Goal: Contribute content: Contribute content

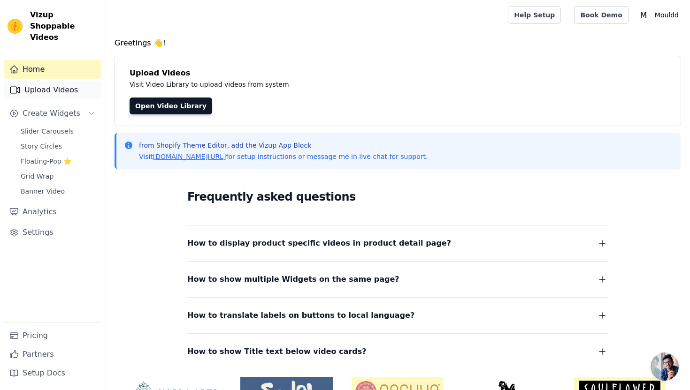
click at [72, 81] on link "Upload Videos" at bounding box center [52, 90] width 97 height 19
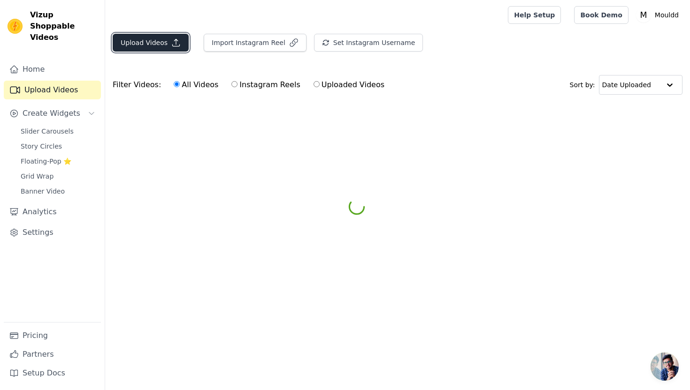
click at [174, 48] on button "Upload Videos" at bounding box center [151, 43] width 76 height 18
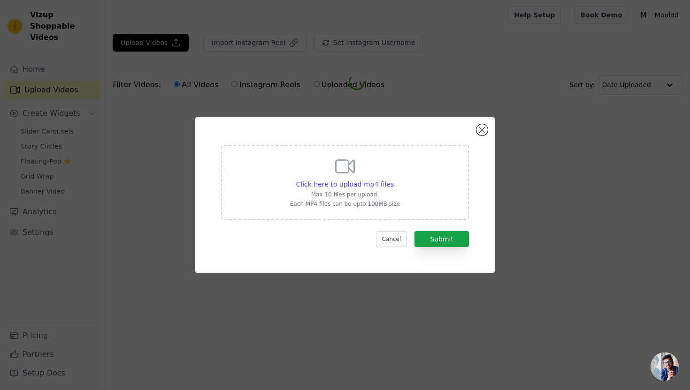
click at [269, 160] on div "Click here to upload mp4 files Max 10 files per upload. Each MP4 files can be u…" at bounding box center [345, 182] width 248 height 75
click at [393, 179] on input "Click here to upload mp4 files Max 10 files per upload. Each MP4 files can be u…" at bounding box center [393, 179] width 0 height 0
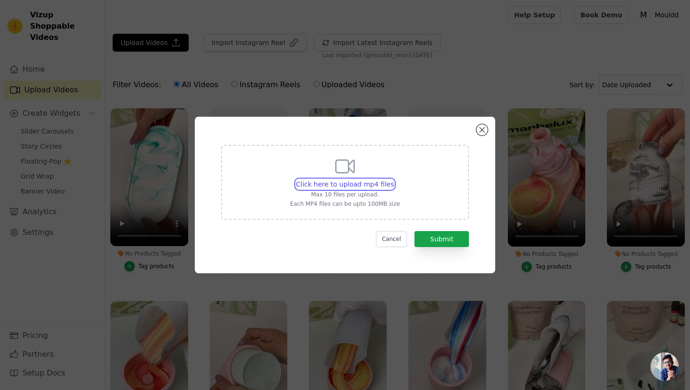
type input "C:\fakepath\OctMoM.mp4"
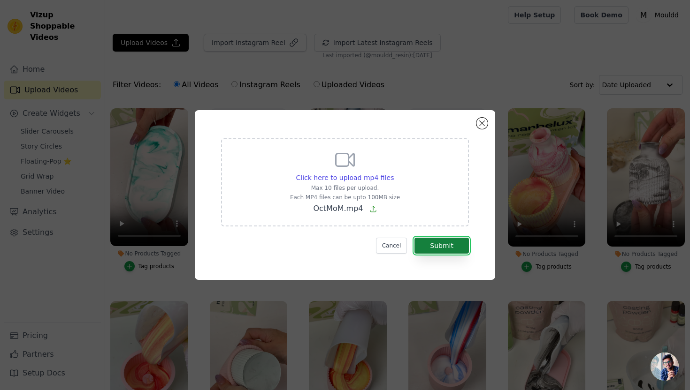
click at [451, 243] on button "Submit" at bounding box center [441, 246] width 54 height 16
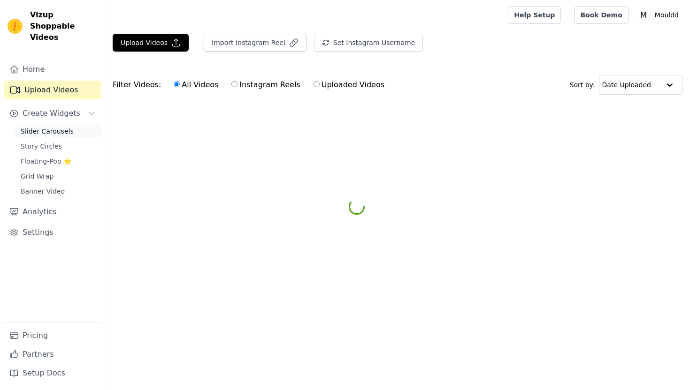
click at [71, 125] on link "Slider Carousels" at bounding box center [58, 131] width 86 height 13
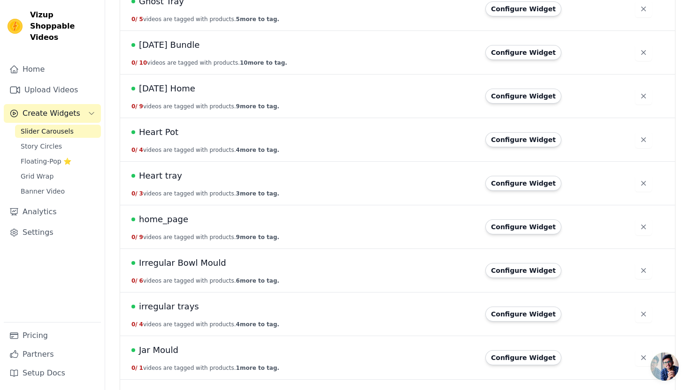
scroll to position [993, 0]
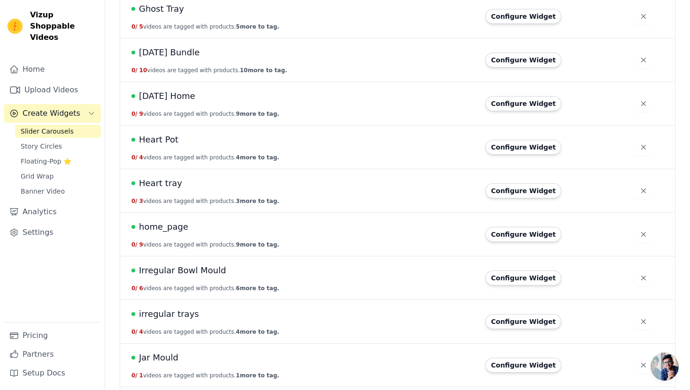
click at [183, 95] on span "Halloween Home" at bounding box center [167, 96] width 56 height 13
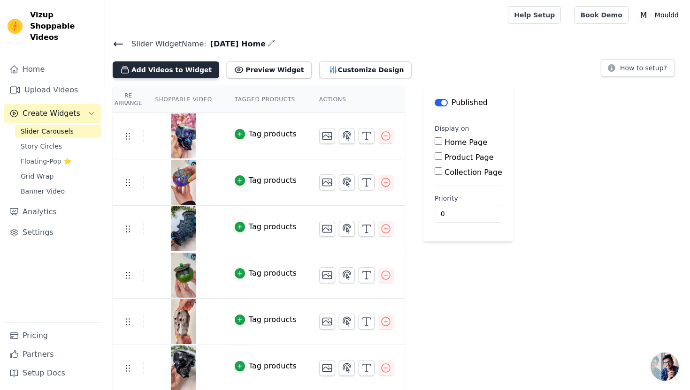
click at [173, 72] on button "Add Videos to Widget" at bounding box center [166, 69] width 106 height 17
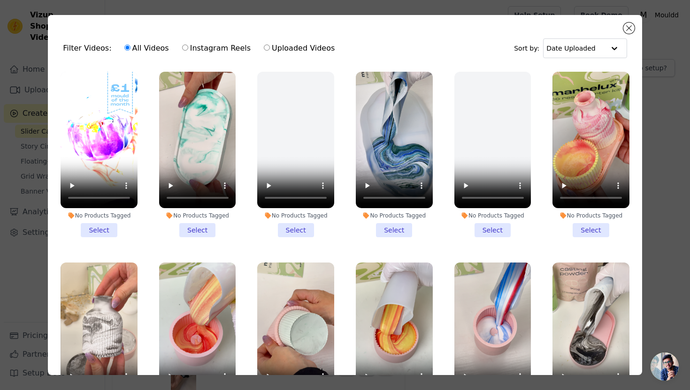
click at [105, 227] on li "No Products Tagged Select" at bounding box center [99, 155] width 77 height 166
click at [0, 0] on input "No Products Tagged Select" at bounding box center [0, 0] width 0 height 0
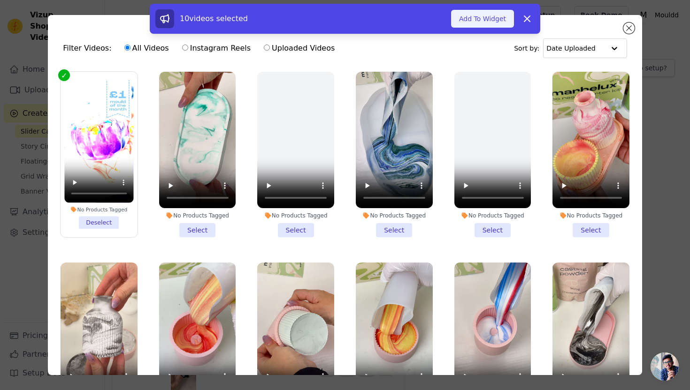
click at [481, 19] on button "Add To Widget" at bounding box center [482, 19] width 63 height 18
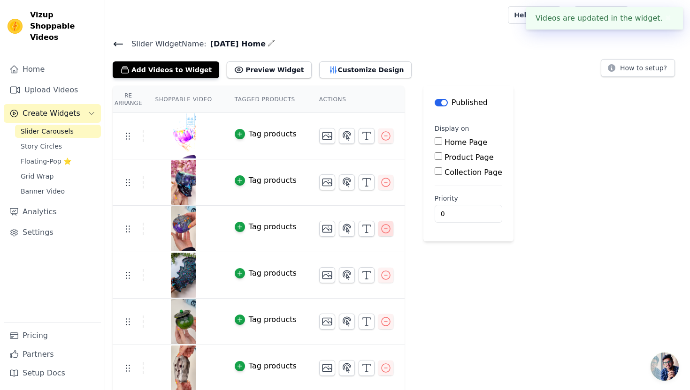
click at [383, 230] on icon "button" at bounding box center [385, 228] width 11 height 11
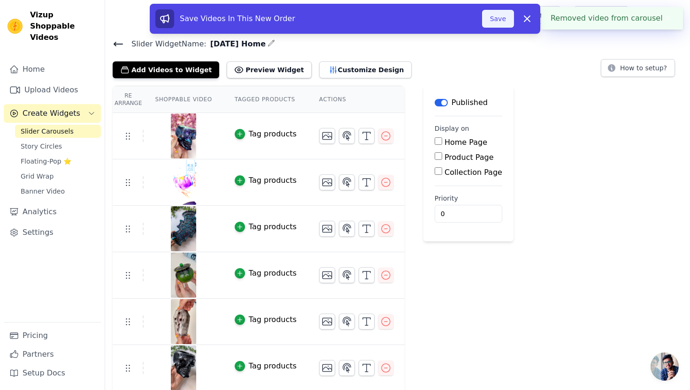
click at [491, 20] on button "Save" at bounding box center [498, 19] width 32 height 18
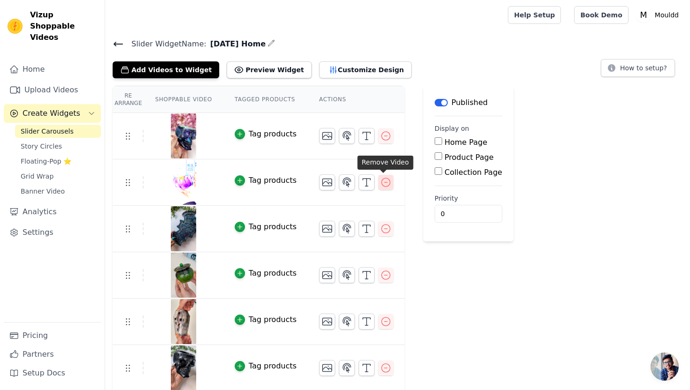
click at [382, 182] on icon "button" at bounding box center [385, 182] width 8 height 8
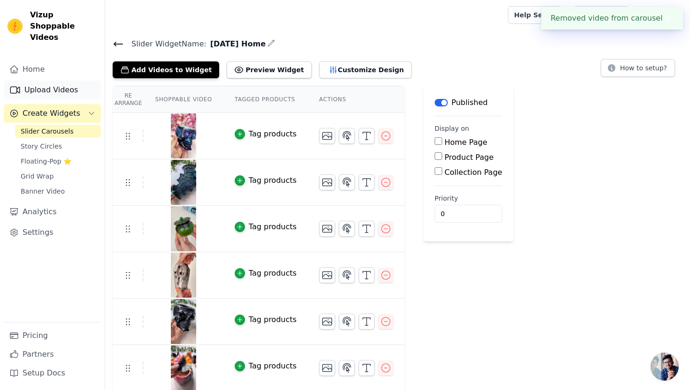
click at [68, 81] on link "Upload Videos" at bounding box center [52, 90] width 97 height 19
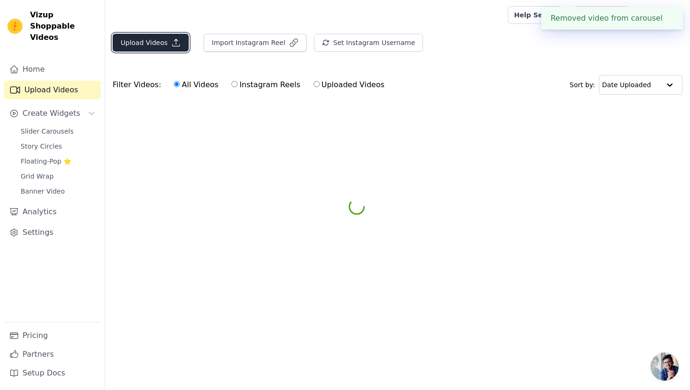
click at [170, 50] on button "Upload Videos" at bounding box center [151, 43] width 76 height 18
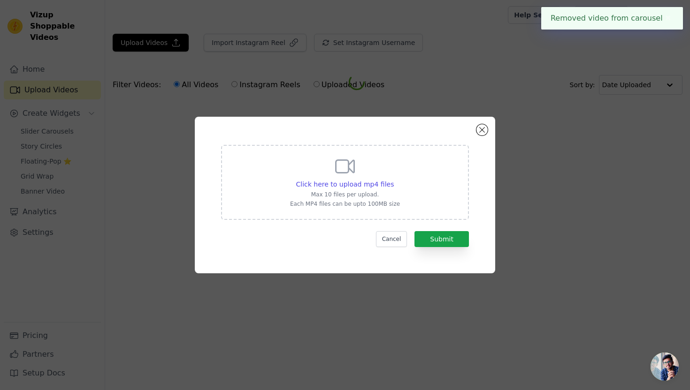
click at [421, 170] on div "Click here to upload mp4 files Max 10 files per upload. Each MP4 files can be u…" at bounding box center [345, 182] width 248 height 75
click at [394, 179] on input "Click here to upload mp4 files Max 10 files per upload. Each MP4 files can be u…" at bounding box center [393, 179] width 0 height 0
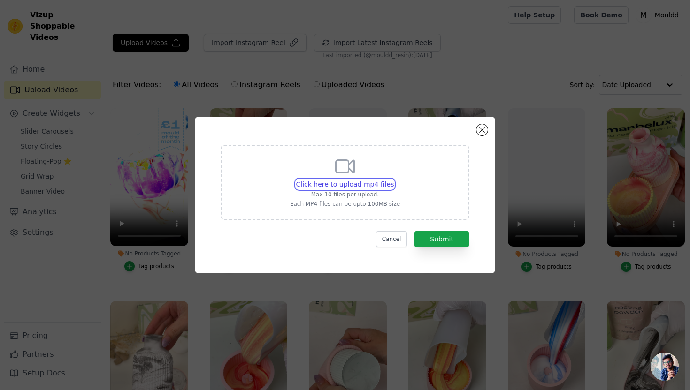
type input "C:\fakepath\OctMoM.mp4"
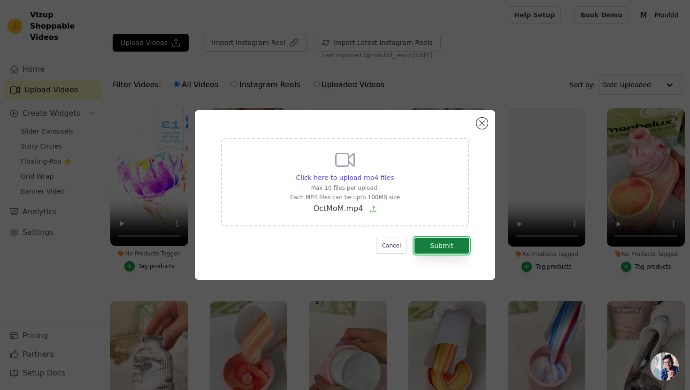
click at [451, 246] on button "Submit" at bounding box center [441, 246] width 54 height 16
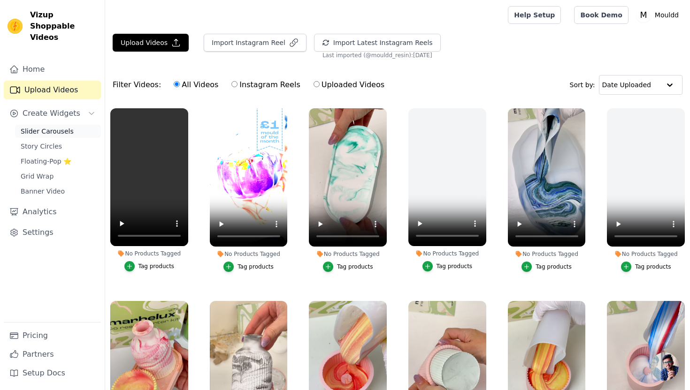
click at [70, 125] on link "Slider Carousels" at bounding box center [58, 131] width 86 height 13
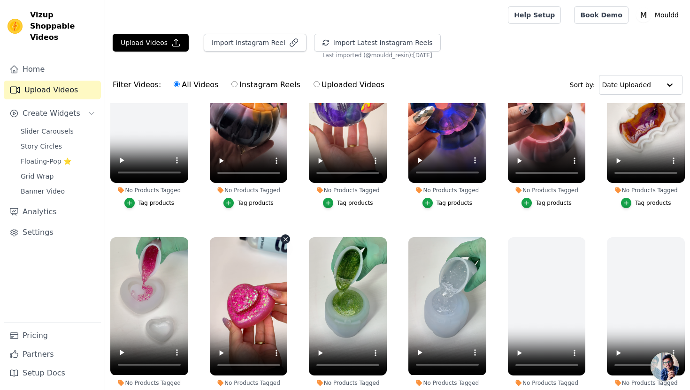
scroll to position [647, 0]
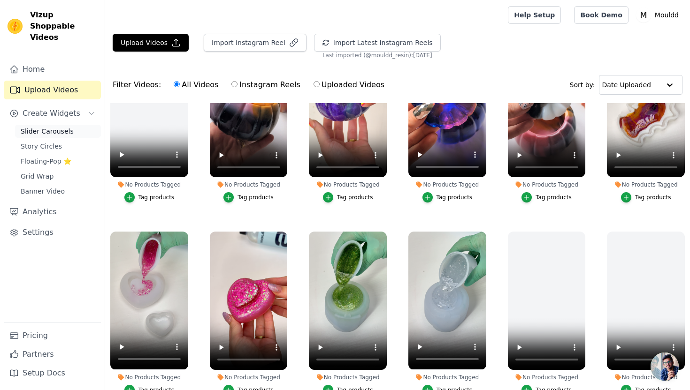
click at [76, 125] on link "Slider Carousels" at bounding box center [58, 131] width 86 height 13
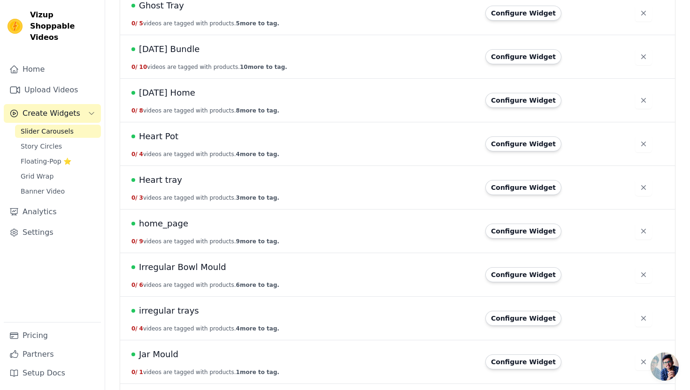
scroll to position [997, 0]
click at [185, 91] on span "[DATE] Home" at bounding box center [167, 92] width 56 height 13
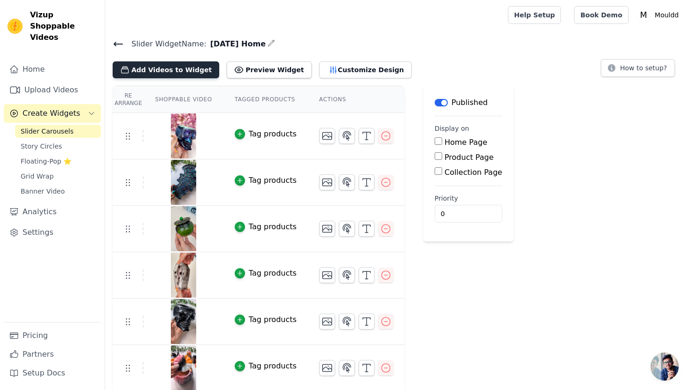
click at [190, 70] on button "Add Videos to Widget" at bounding box center [166, 69] width 106 height 17
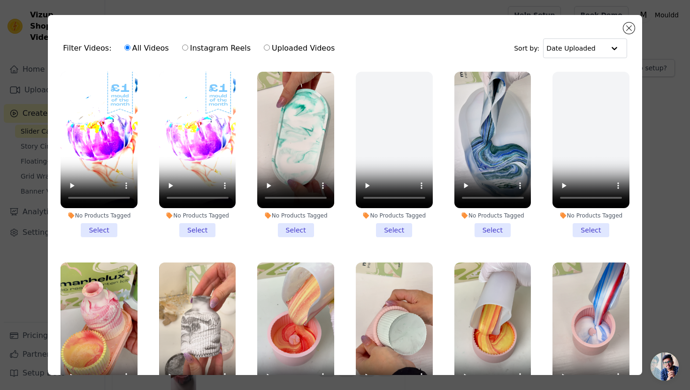
click at [106, 237] on label "No Products Tagged Select" at bounding box center [99, 154] width 78 height 167
click at [0, 0] on input "No Products Tagged Select" at bounding box center [0, 0] width 0 height 0
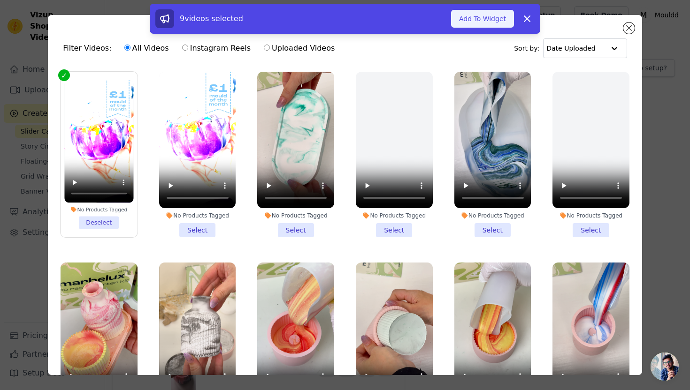
click at [476, 17] on button "Add To Widget" at bounding box center [482, 19] width 63 height 18
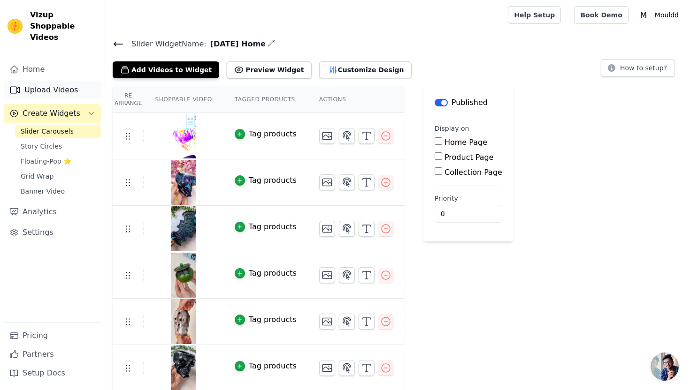
click at [70, 81] on link "Upload Videos" at bounding box center [52, 90] width 97 height 19
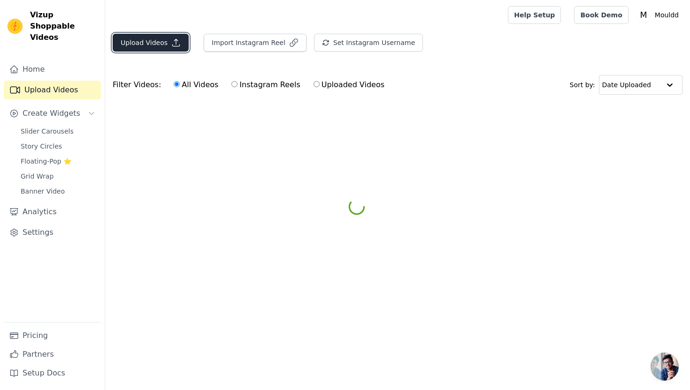
click at [170, 48] on button "Upload Videos" at bounding box center [151, 43] width 76 height 18
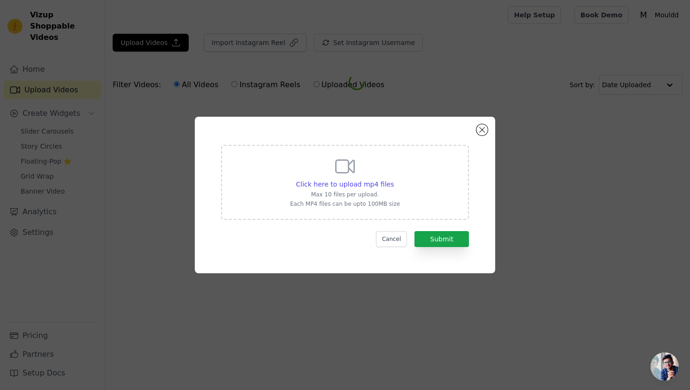
click at [273, 171] on div "Click here to upload mp4 files Max 10 files per upload. Each MP4 files can be u…" at bounding box center [345, 182] width 248 height 75
click at [393, 179] on input "Click here to upload mp4 files Max 10 files per upload. Each MP4 files can be u…" at bounding box center [393, 179] width 0 height 0
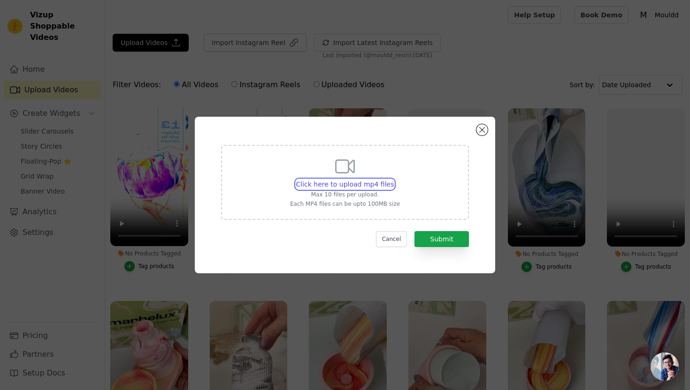
type input "C:\fakepath\Oct Mom.mp4"
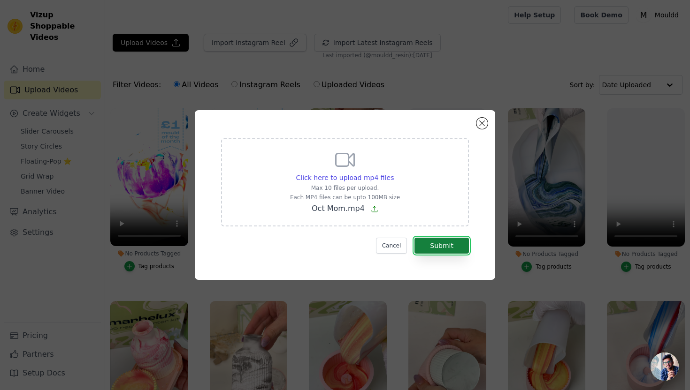
click at [447, 249] on button "Submit" at bounding box center [441, 246] width 54 height 16
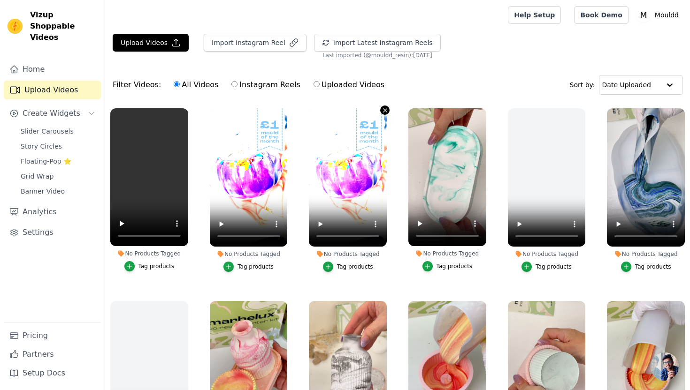
click at [384, 110] on icon "button" at bounding box center [385, 110] width 4 height 4
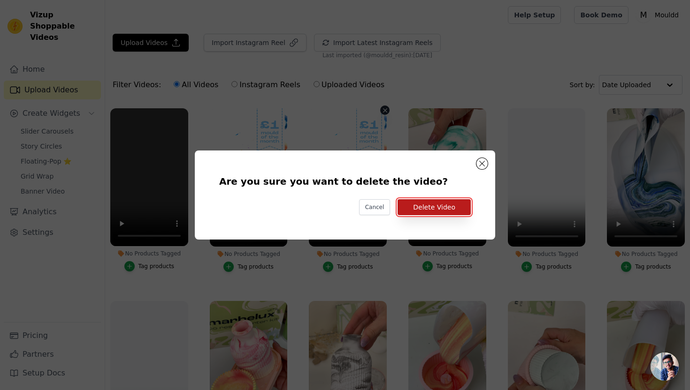
click at [431, 213] on button "Delete Video" at bounding box center [433, 207] width 73 height 16
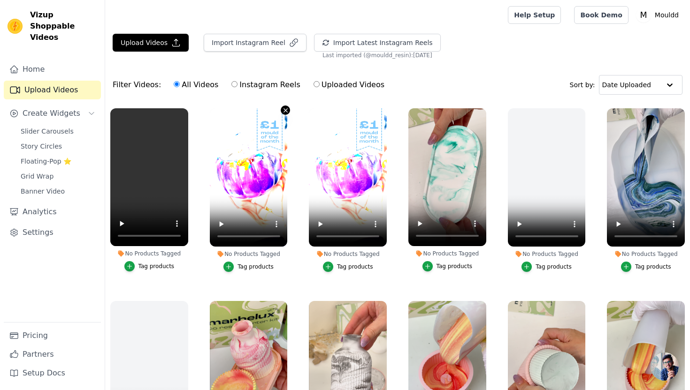
click at [282, 110] on icon "button" at bounding box center [285, 110] width 7 height 7
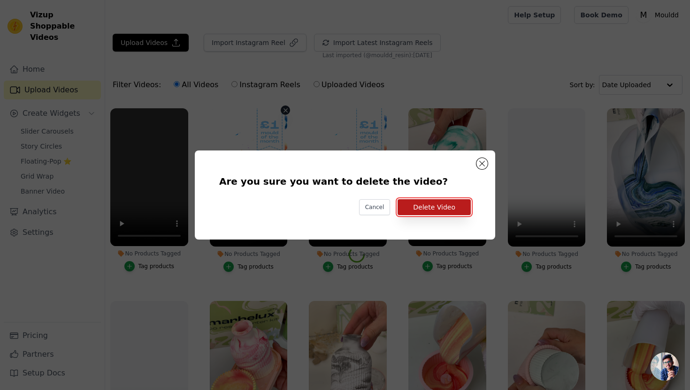
click at [432, 208] on button "Delete Video" at bounding box center [433, 207] width 73 height 16
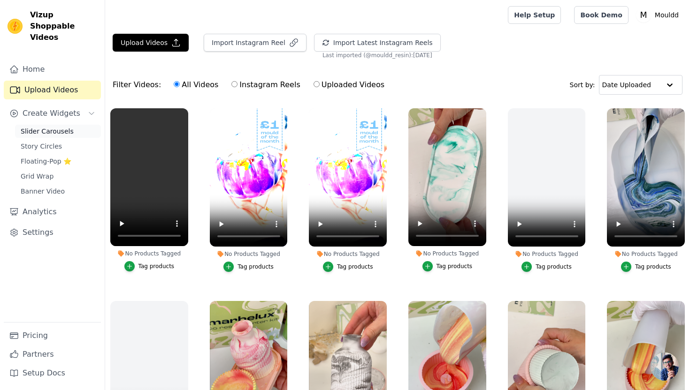
click at [80, 125] on link "Slider Carousels" at bounding box center [58, 131] width 86 height 13
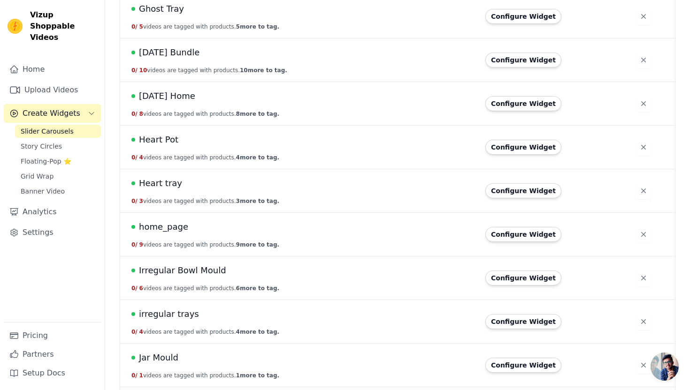
scroll to position [994, 0]
click at [183, 88] on td "Halloween Home 0 / 8 videos are tagged with products. 8 more to tag." at bounding box center [259, 104] width 278 height 44
click at [179, 94] on span "[DATE] Home" at bounding box center [167, 95] width 56 height 13
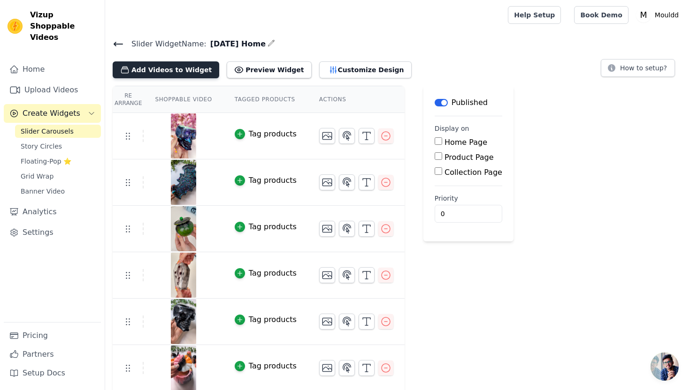
click at [189, 72] on button "Add Videos to Widget" at bounding box center [166, 69] width 106 height 17
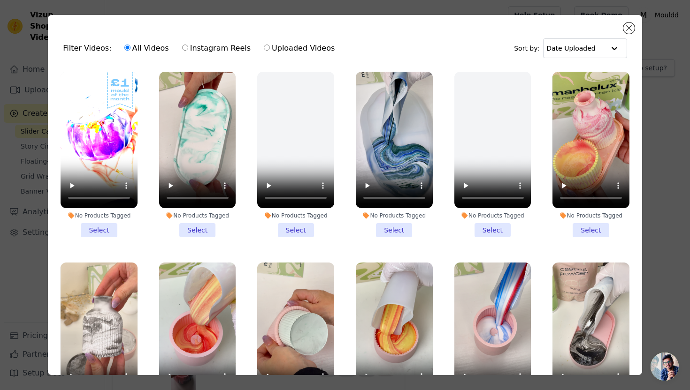
click at [110, 228] on li "No Products Tagged Select" at bounding box center [99, 155] width 77 height 166
click at [0, 0] on input "No Products Tagged Select" at bounding box center [0, 0] width 0 height 0
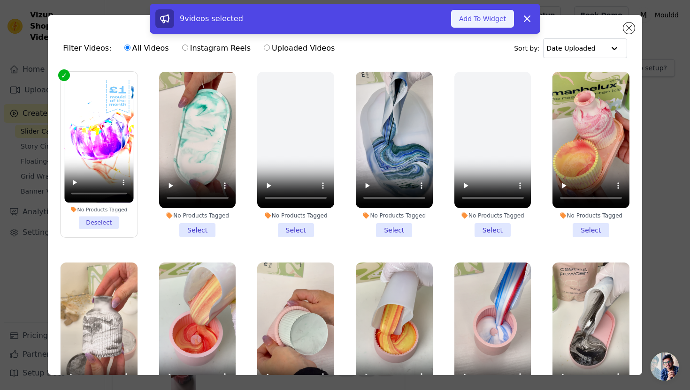
click at [476, 21] on button "Add To Widget" at bounding box center [482, 19] width 63 height 18
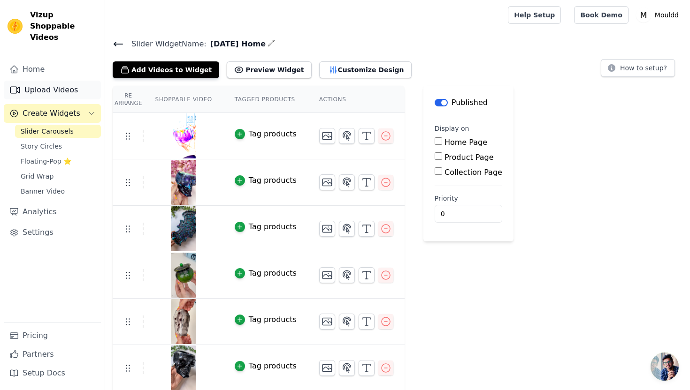
click at [68, 81] on link "Upload Videos" at bounding box center [52, 90] width 97 height 19
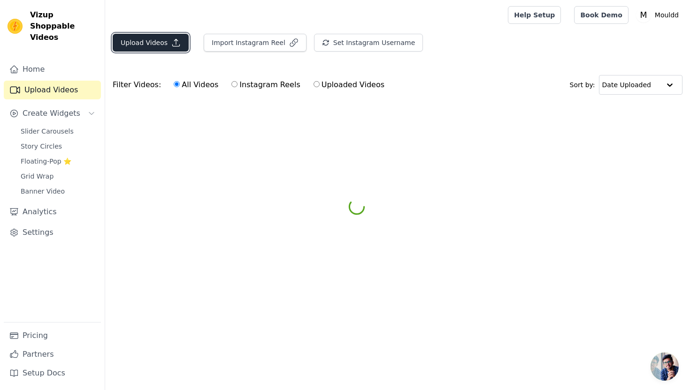
click at [165, 43] on button "Upload Videos" at bounding box center [151, 43] width 76 height 18
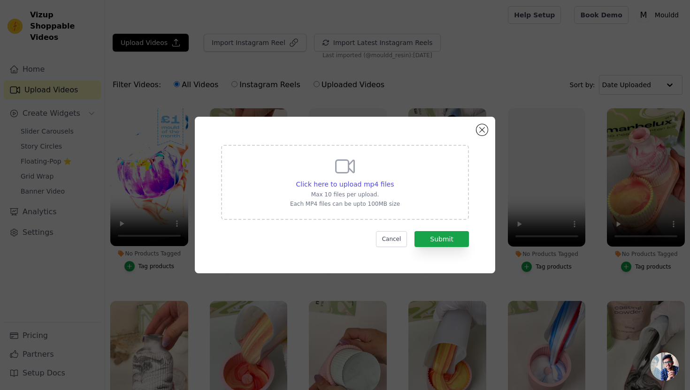
click at [280, 182] on div "Click here to upload mp4 files Max 10 files per upload. Each MP4 files can be u…" at bounding box center [345, 182] width 248 height 75
click at [393, 180] on input "Click here to upload mp4 files Max 10 files per upload. Each MP4 files can be u…" at bounding box center [393, 179] width 0 height 0
type input "C:\fakepath\Oct MoM.mp4"
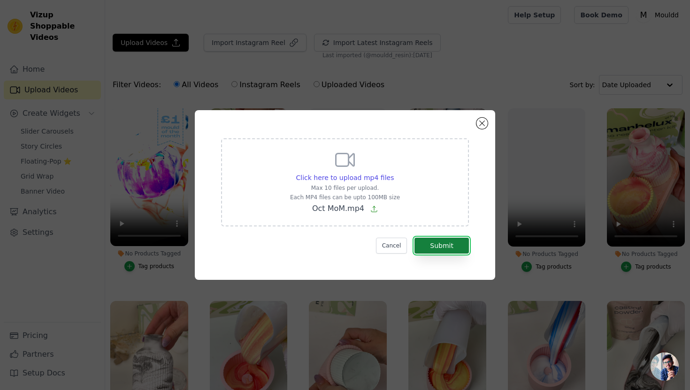
click at [462, 248] on button "Submit" at bounding box center [441, 246] width 54 height 16
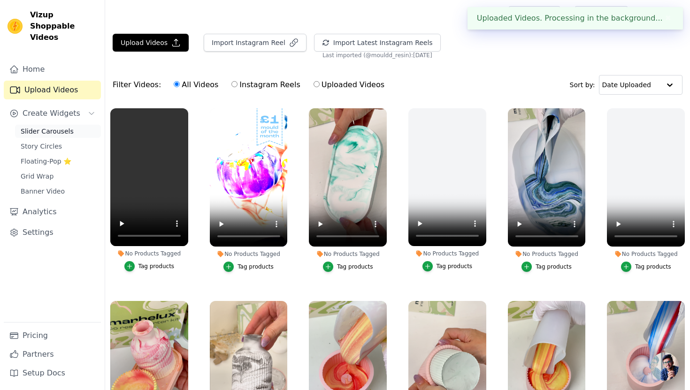
click at [69, 127] on span "Slider Carousels" at bounding box center [47, 131] width 53 height 9
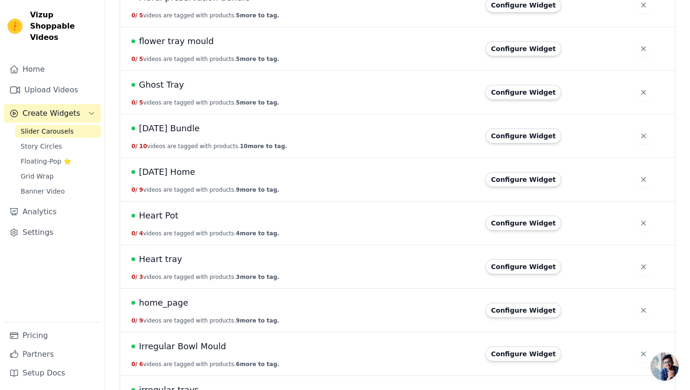
scroll to position [931, 0]
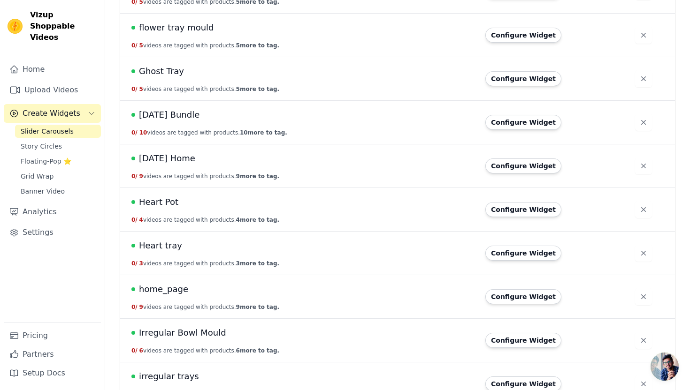
click at [182, 159] on span "[DATE] Home" at bounding box center [167, 158] width 56 height 13
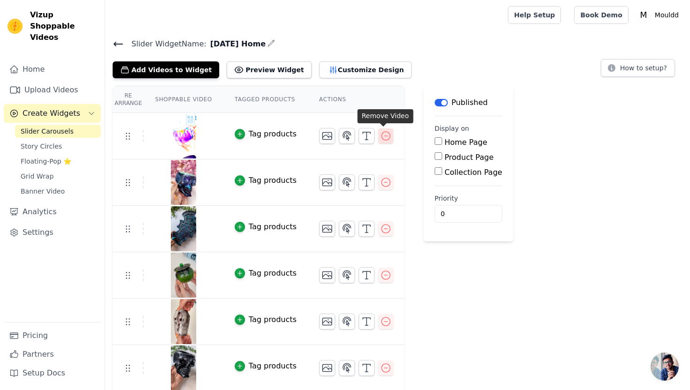
click at [385, 136] on icon "button" at bounding box center [385, 135] width 11 height 11
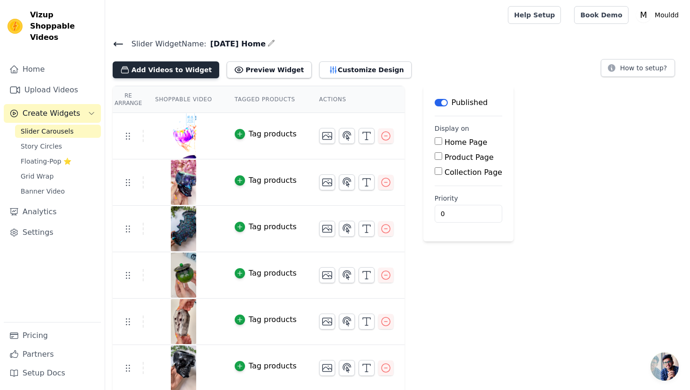
click at [187, 68] on button "Add Videos to Widget" at bounding box center [166, 69] width 106 height 17
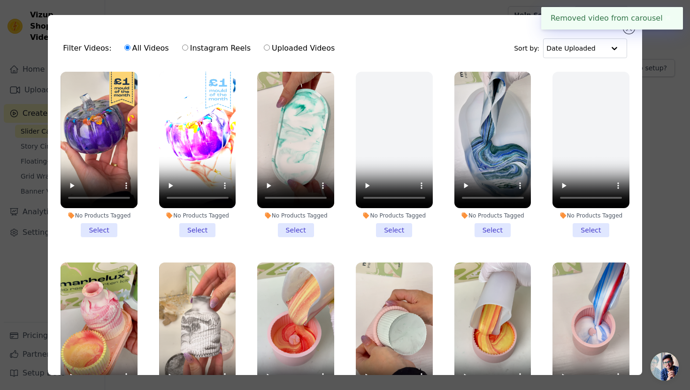
click at [109, 228] on li "No Products Tagged Select" at bounding box center [99, 155] width 77 height 166
click at [0, 0] on input "No Products Tagged Select" at bounding box center [0, 0] width 0 height 0
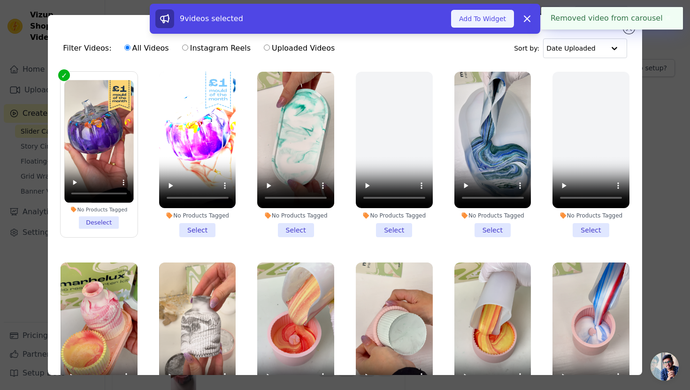
click at [466, 19] on button "Add To Widget" at bounding box center [482, 19] width 63 height 18
